Goal: Information Seeking & Learning: Learn about a topic

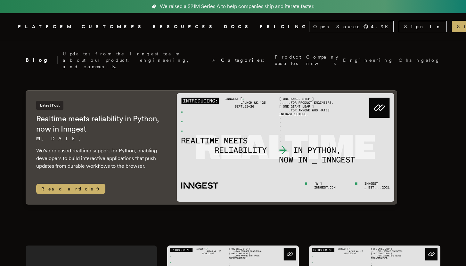
click at [224, 29] on link "DOCS" at bounding box center [238, 27] width 28 height 8
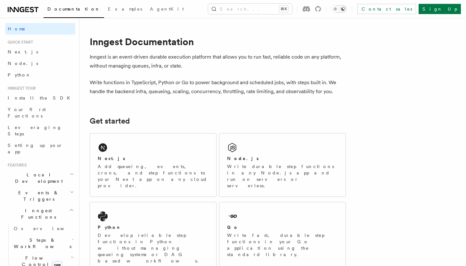
click at [345, 8] on icon "Toggle dark mode" at bounding box center [343, 9] width 4 height 4
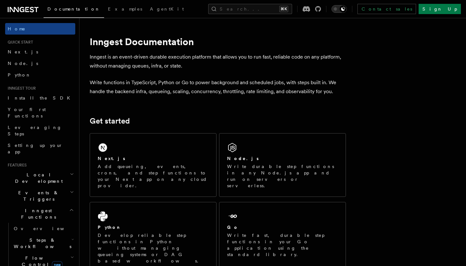
click at [339, 9] on icon "Toggle dark mode" at bounding box center [335, 9] width 6 height 6
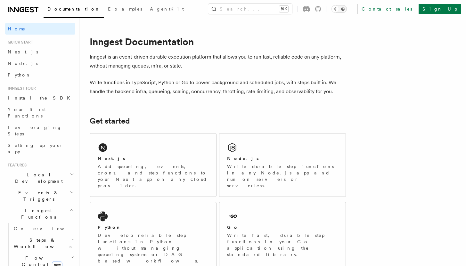
click at [345, 10] on icon "Toggle dark mode" at bounding box center [343, 9] width 4 height 4
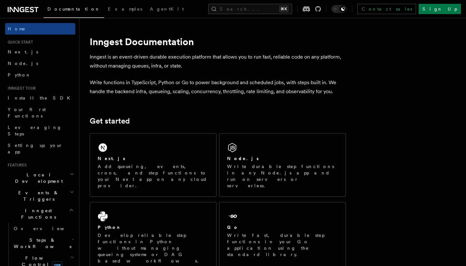
click at [29, 12] on icon at bounding box center [27, 9] width 4 height 5
click at [339, 9] on icon "Toggle dark mode" at bounding box center [335, 9] width 6 height 6
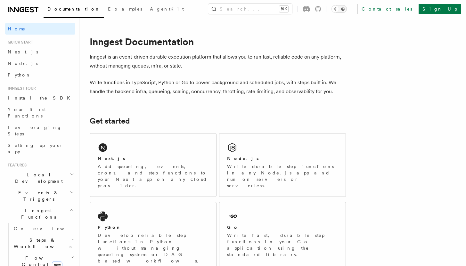
click at [345, 9] on icon "Toggle dark mode" at bounding box center [343, 9] width 4 height 4
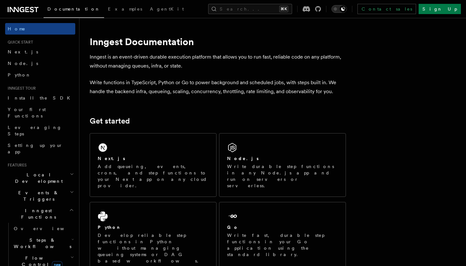
click at [339, 10] on icon "Toggle dark mode" at bounding box center [335, 9] width 6 height 6
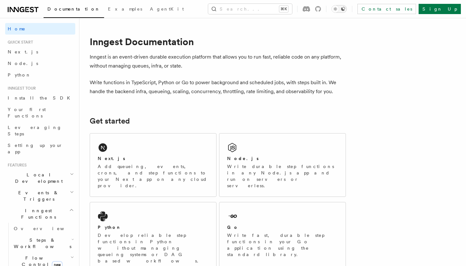
click at [346, 10] on icon "Toggle dark mode" at bounding box center [342, 8] width 5 height 5
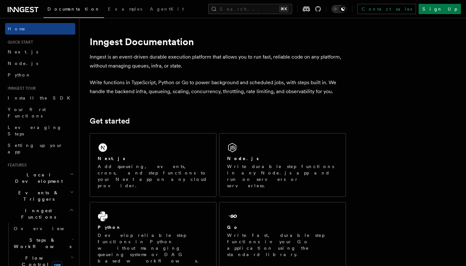
click at [339, 10] on icon "Toggle dark mode" at bounding box center [335, 9] width 6 height 6
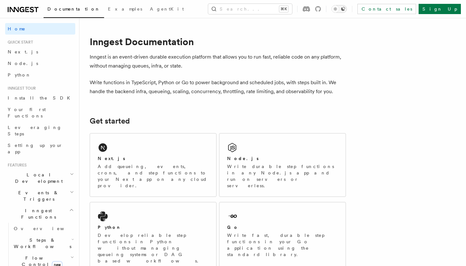
click at [347, 10] on button "Toggle dark mode" at bounding box center [338, 9] width 15 height 8
